Goal: Information Seeking & Learning: Learn about a topic

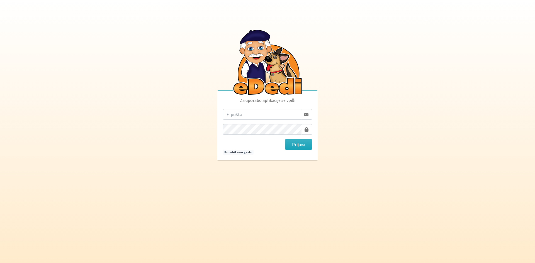
click at [262, 117] on input "email" at bounding box center [262, 114] width 78 height 11
type input "[PERSON_NAME][EMAIL_ADDRESS][DOMAIN_NAME]"
click at [285, 139] on button "Prijava" at bounding box center [298, 144] width 27 height 11
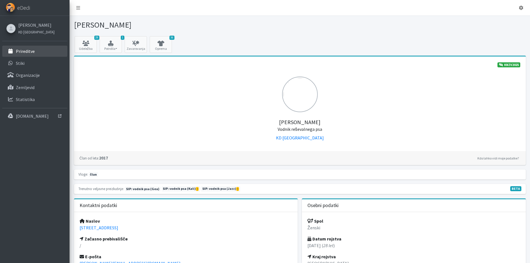
click at [34, 52] on p "Prireditve" at bounding box center [25, 51] width 19 height 6
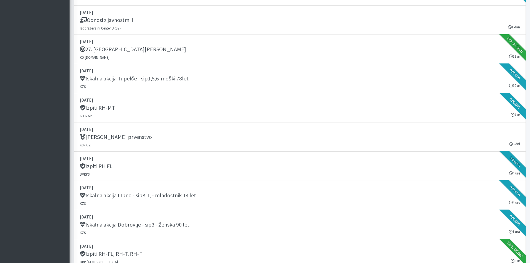
scroll to position [445, 0]
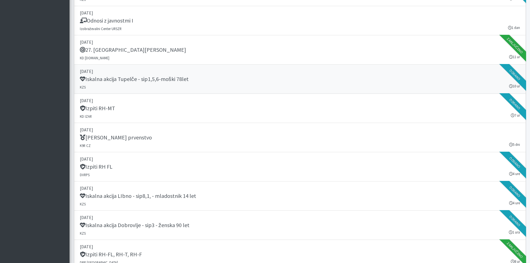
click at [213, 87] on link "13. september 2025 Iskalna akcija Tupelče - sip1,5,6-moški 78let KZS 10 ur Odda…" at bounding box center [300, 79] width 452 height 29
click at [185, 223] on h5 "Iskalna akcija Dobrovlje - sip3 - ženska 90 let" at bounding box center [135, 225] width 110 height 7
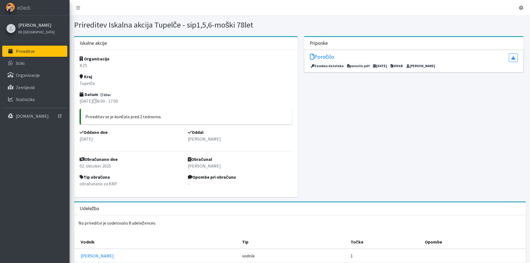
click at [25, 25] on link "[PERSON_NAME]" at bounding box center [36, 25] width 36 height 7
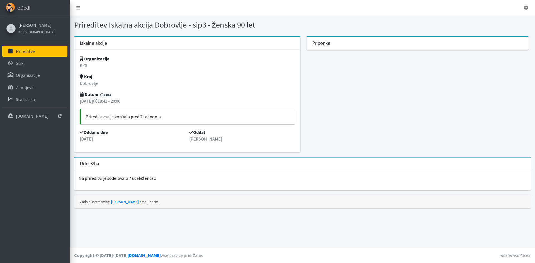
click at [30, 53] on p "Prireditve" at bounding box center [25, 51] width 19 height 6
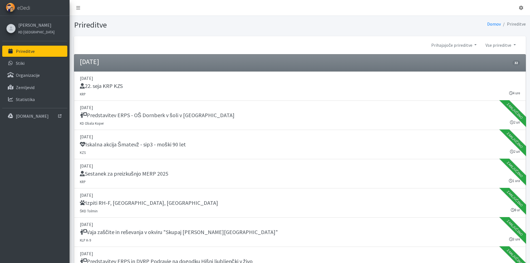
click at [54, 54] on link "Prireditve" at bounding box center [34, 51] width 65 height 11
click at [29, 22] on link "[PERSON_NAME]" at bounding box center [36, 25] width 36 height 7
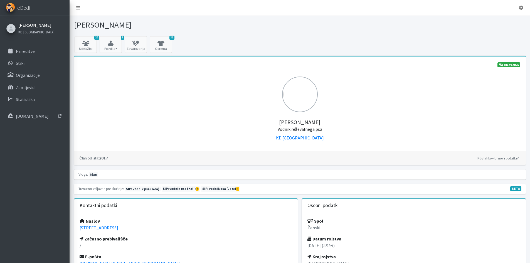
click at [38, 24] on link "[PERSON_NAME]" at bounding box center [36, 25] width 36 height 7
click at [35, 59] on link "Stiki" at bounding box center [34, 63] width 65 height 11
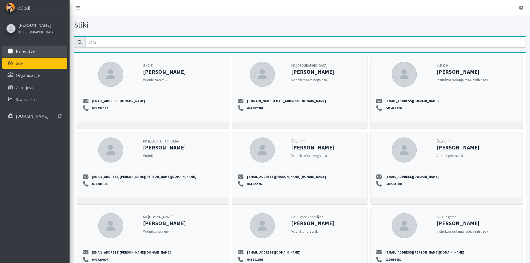
click at [22, 48] on link "Prireditve" at bounding box center [34, 51] width 65 height 11
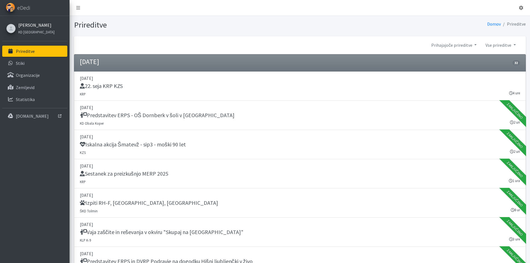
click at [36, 24] on link "[PERSON_NAME]" at bounding box center [36, 25] width 36 height 7
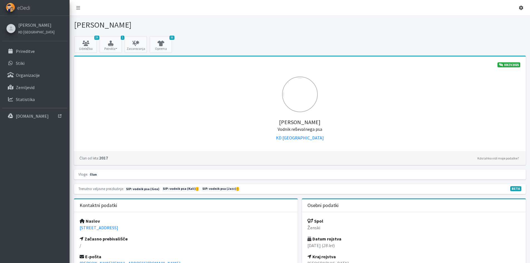
click at [522, 8] on icon at bounding box center [521, 8] width 4 height 4
click at [503, 17] on link "Odjavi se" at bounding box center [506, 20] width 44 height 9
